Goal: Navigation & Orientation: Find specific page/section

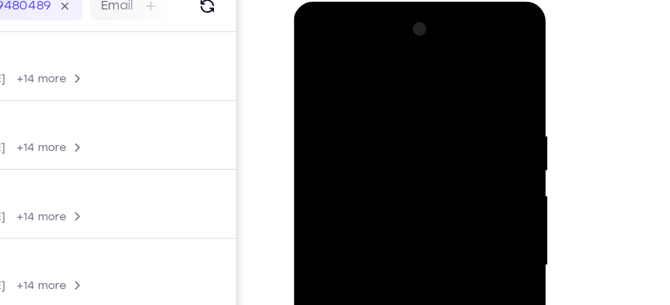
scroll to position [156, 0]
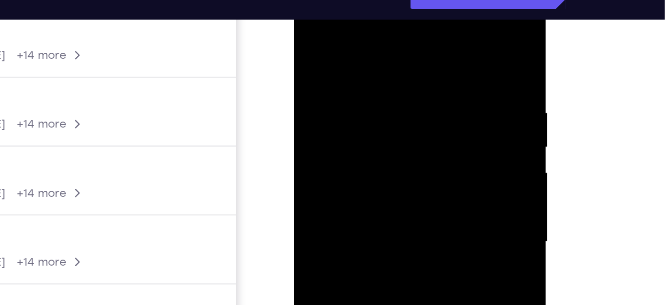
click at [348, 31] on div at bounding box center [364, 125] width 126 height 279
click at [323, 96] on div at bounding box center [364, 125] width 126 height 279
click at [334, 127] on div at bounding box center [364, 125] width 126 height 279
click at [345, 118] on div at bounding box center [364, 125] width 126 height 279
click at [337, 118] on div at bounding box center [364, 125] width 126 height 279
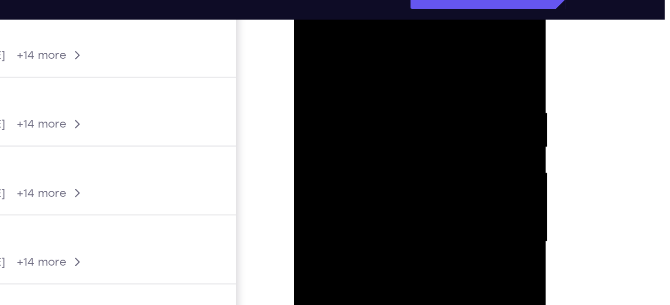
click at [337, 118] on div at bounding box center [364, 125] width 126 height 279
click at [349, 135] on div at bounding box center [364, 125] width 126 height 279
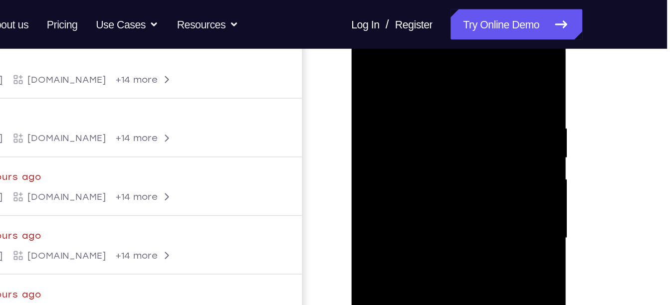
scroll to position [179, 0]
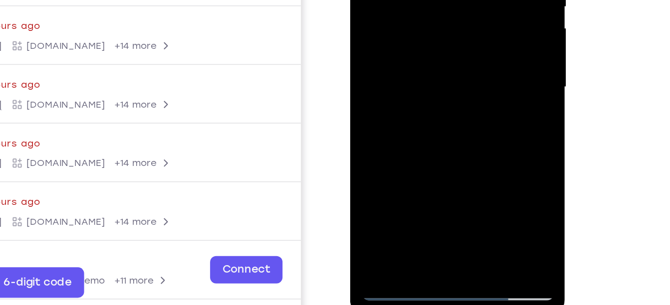
drag, startPoint x: 442, startPoint y: 77, endPoint x: 444, endPoint y: 19, distance: 57.9
click at [444, 19] on div at bounding box center [421, 9] width 126 height 279
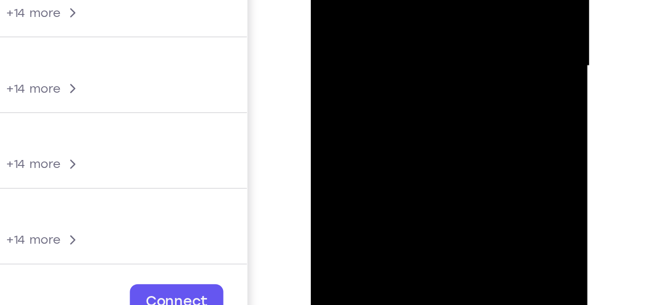
drag, startPoint x: 396, startPoint y: -57, endPoint x: 368, endPoint y: 48, distance: 109.4
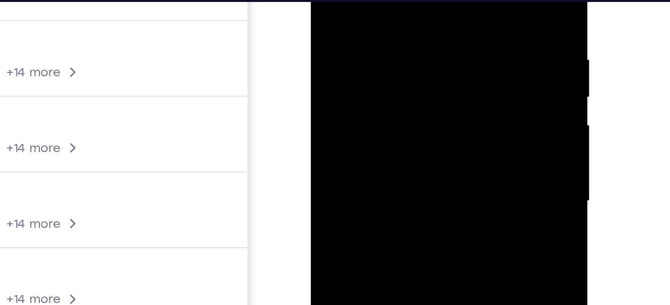
click at [415, 0] on div at bounding box center [381, 58] width 126 height 279
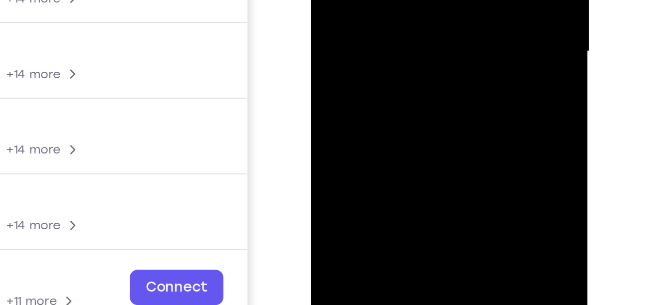
scroll to position [188, 0]
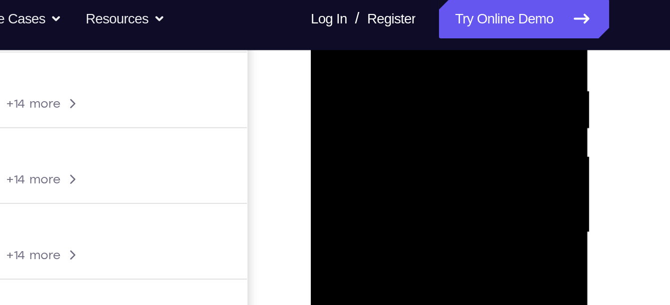
click at [332, 2] on div at bounding box center [381, 90] width 126 height 279
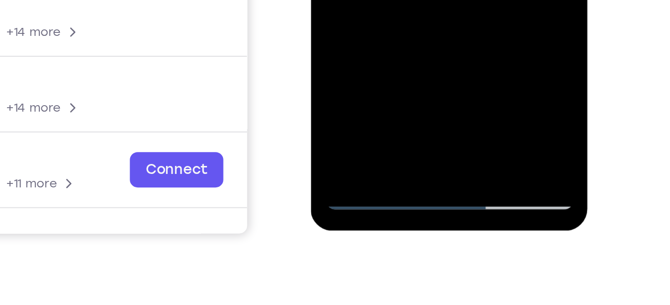
scroll to position [196, 0]
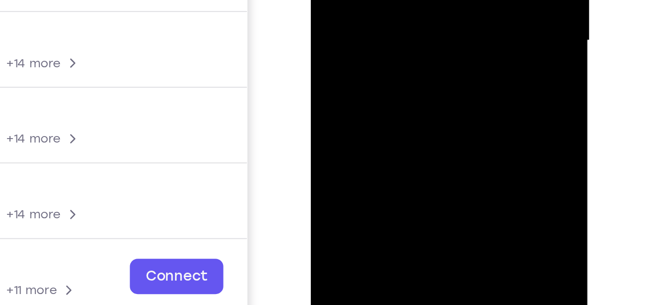
scroll to position [229, 0]
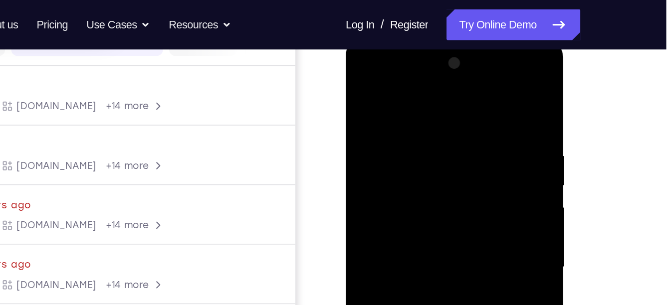
scroll to position [129, 0]
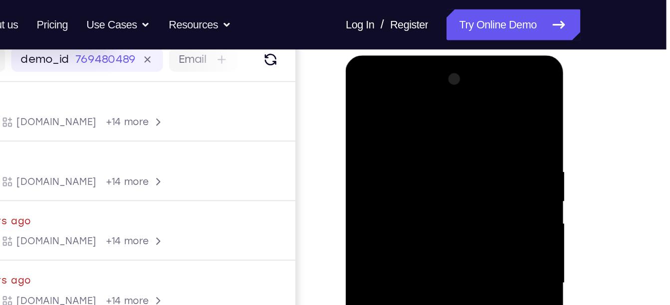
drag, startPoint x: 427, startPoint y: 161, endPoint x: 429, endPoint y: 2, distance: 159.2
click at [429, 55] on html "Online web based iOS Simulators and Android Emulators. Run iPhone, iPad, Mobile…" at bounding box center [417, 204] width 142 height 299
drag, startPoint x: 422, startPoint y: 147, endPoint x: 429, endPoint y: 10, distance: 137.4
click at [429, 55] on html "Online web based iOS Simulators and Android Emulators. Run iPhone, iPad, Mobile…" at bounding box center [417, 204] width 142 height 299
drag, startPoint x: 434, startPoint y: 158, endPoint x: 428, endPoint y: 51, distance: 106.9
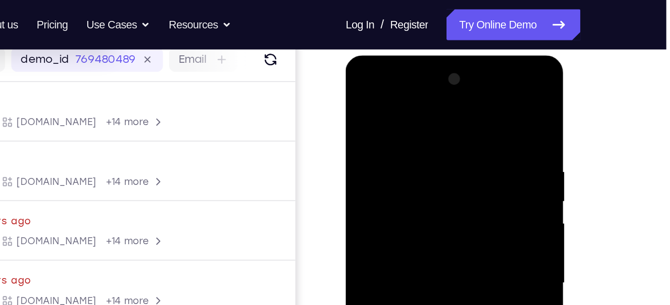
click at [428, 55] on html "Online web based iOS Simulators and Android Emulators. Run iPhone, iPad, Mobile…" at bounding box center [417, 204] width 142 height 299
drag, startPoint x: 414, startPoint y: 175, endPoint x: 415, endPoint y: 88, distance: 87.3
click at [415, 88] on div at bounding box center [416, 202] width 126 height 279
drag, startPoint x: 408, startPoint y: 190, endPoint x: 419, endPoint y: 77, distance: 113.7
click at [419, 77] on div at bounding box center [416, 202] width 126 height 279
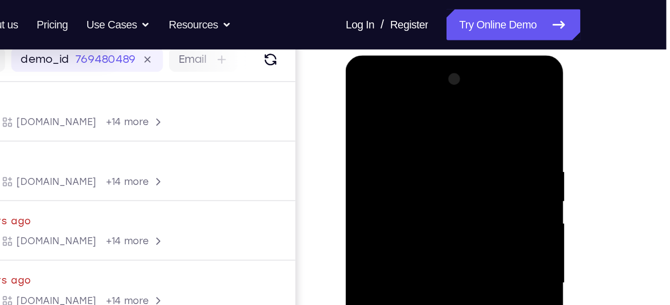
drag, startPoint x: 397, startPoint y: 142, endPoint x: 398, endPoint y: 43, distance: 99.3
click at [398, 55] on html "Online web based iOS Simulators and Android Emulators. Run iPhone, iPad, Mobile…" at bounding box center [417, 204] width 142 height 299
drag, startPoint x: 398, startPoint y: 189, endPoint x: 403, endPoint y: 109, distance: 80.0
click at [403, 109] on div at bounding box center [416, 202] width 126 height 279
drag, startPoint x: 445, startPoint y: 153, endPoint x: 432, endPoint y: 201, distance: 49.0
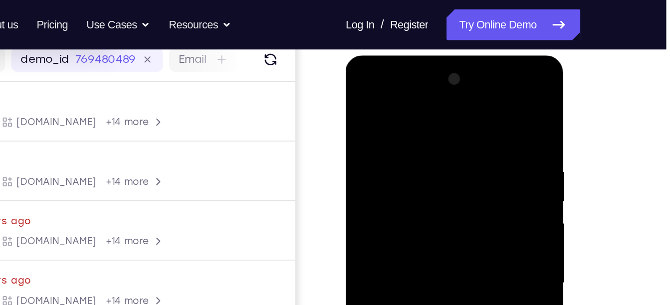
click at [432, 201] on div at bounding box center [416, 202] width 126 height 279
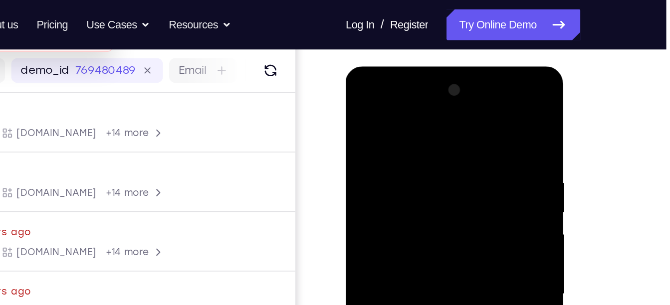
scroll to position [121, 0]
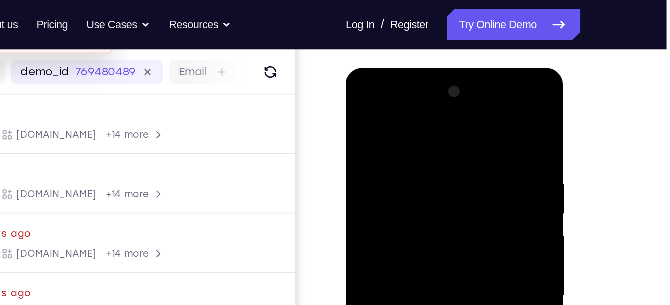
drag, startPoint x: 410, startPoint y: 175, endPoint x: 407, endPoint y: 101, distance: 73.9
click at [407, 101] on div at bounding box center [416, 214] width 126 height 279
drag, startPoint x: 414, startPoint y: 172, endPoint x: 414, endPoint y: 92, distance: 79.8
click at [414, 92] on div at bounding box center [416, 214] width 126 height 279
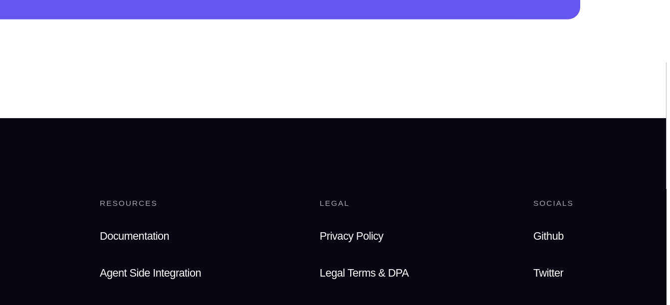
scroll to position [505, 0]
